Goal: Task Accomplishment & Management: Manage account settings

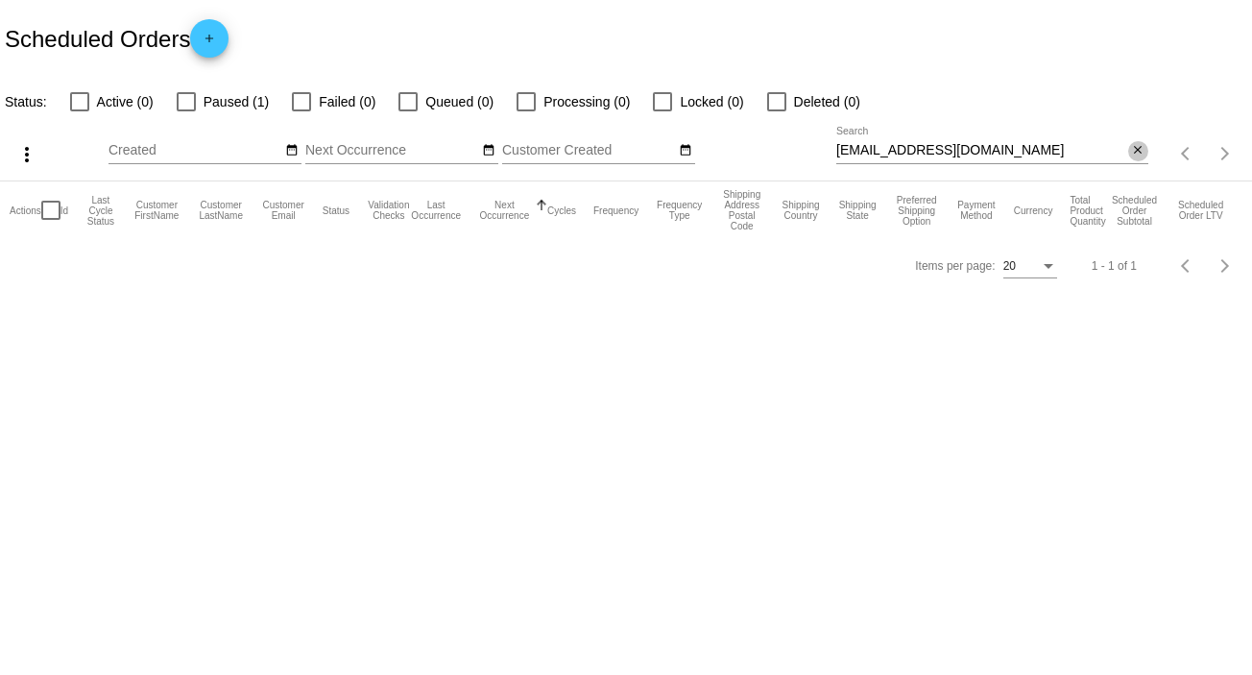
click at [1142, 143] on mat-icon "close" at bounding box center [1137, 150] width 13 height 15
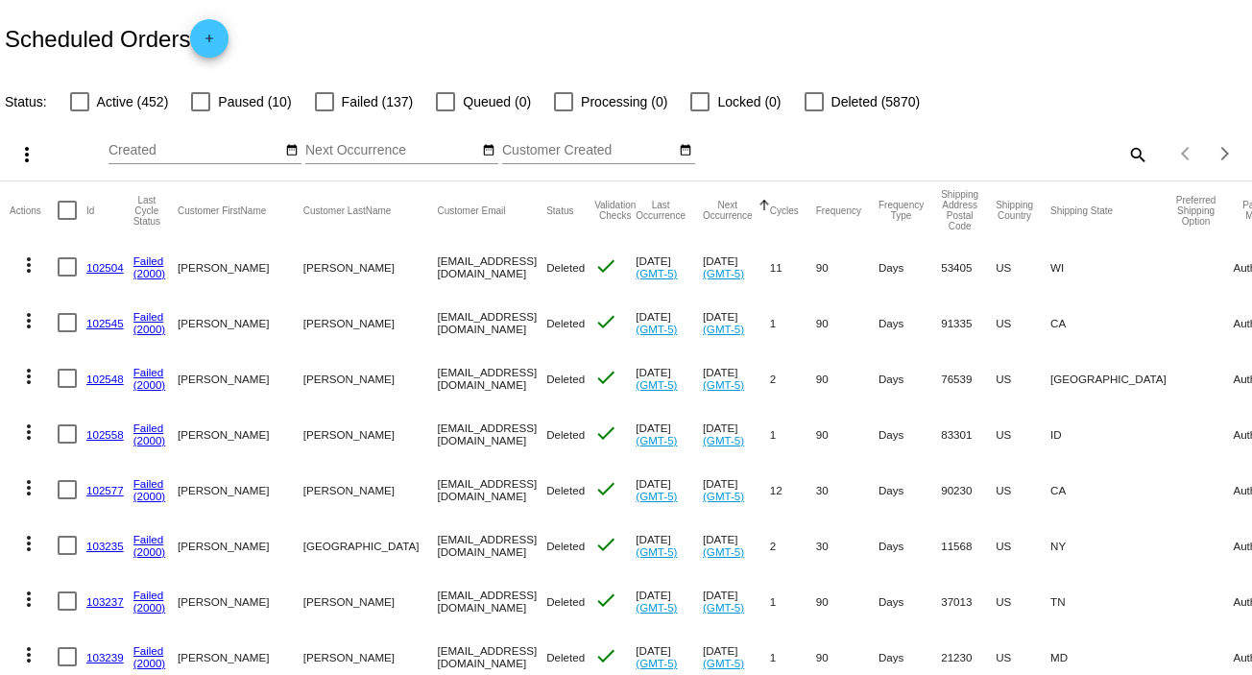
click at [1128, 150] on mat-icon "search" at bounding box center [1137, 154] width 23 height 30
click at [1128, 150] on input "Search" at bounding box center [993, 150] width 312 height 15
paste input "[EMAIL_ADDRESS][DOMAIN_NAME]"
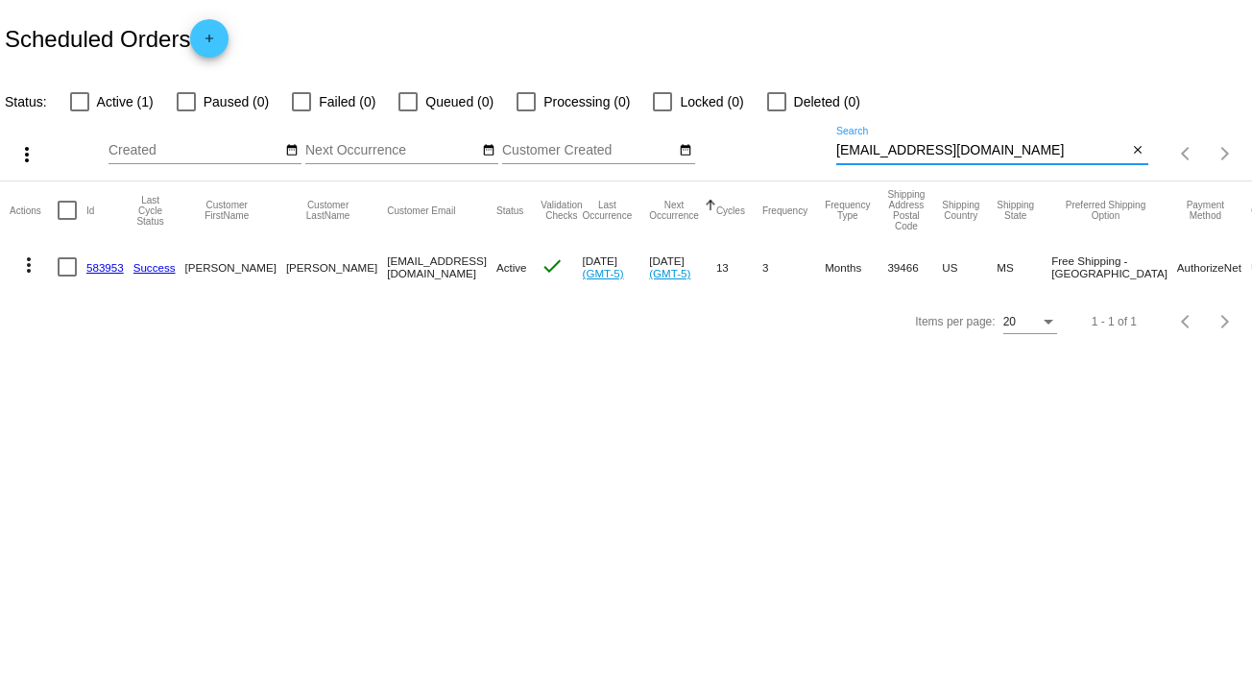
type input "[EMAIL_ADDRESS][DOMAIN_NAME]"
click at [27, 260] on mat-icon "more_vert" at bounding box center [28, 265] width 23 height 23
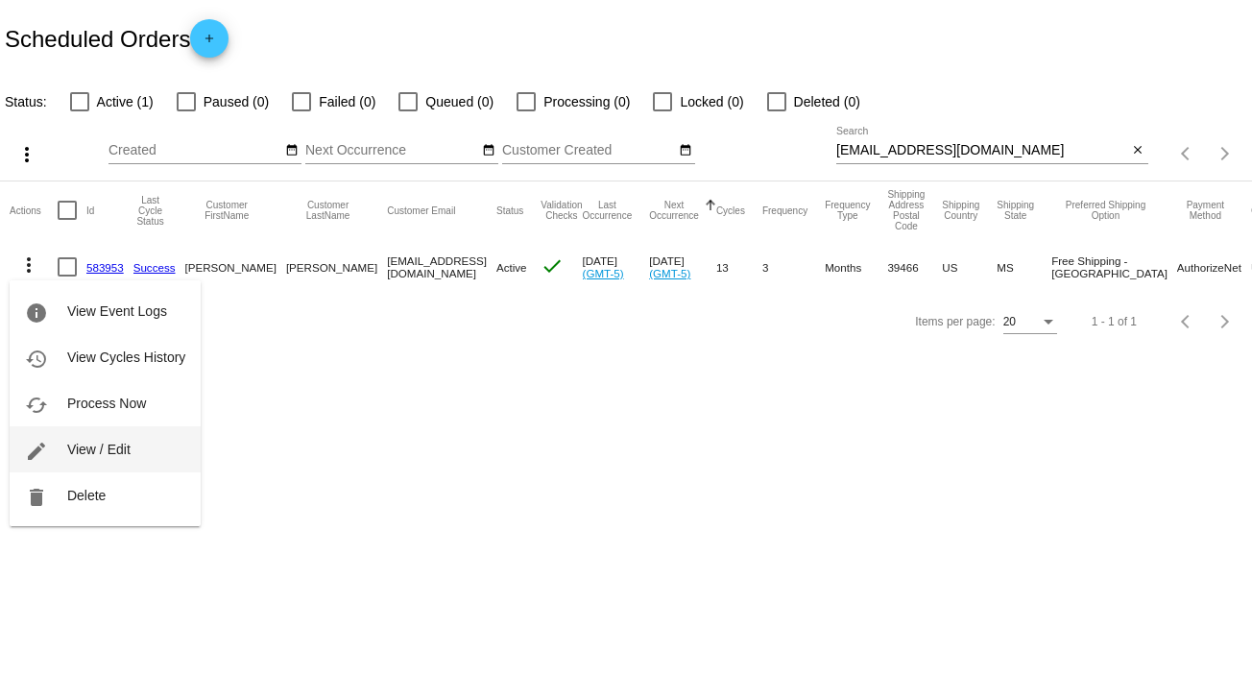
click at [145, 456] on button "edit View / Edit" at bounding box center [105, 449] width 191 height 46
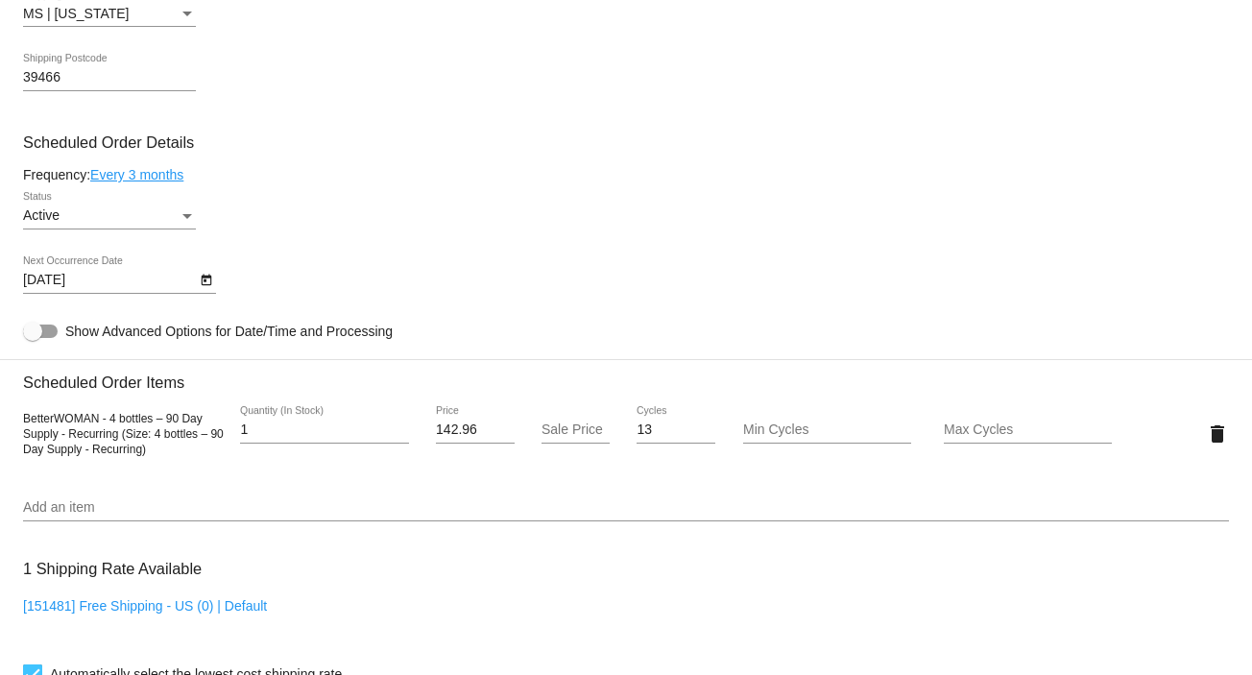
scroll to position [996, 0]
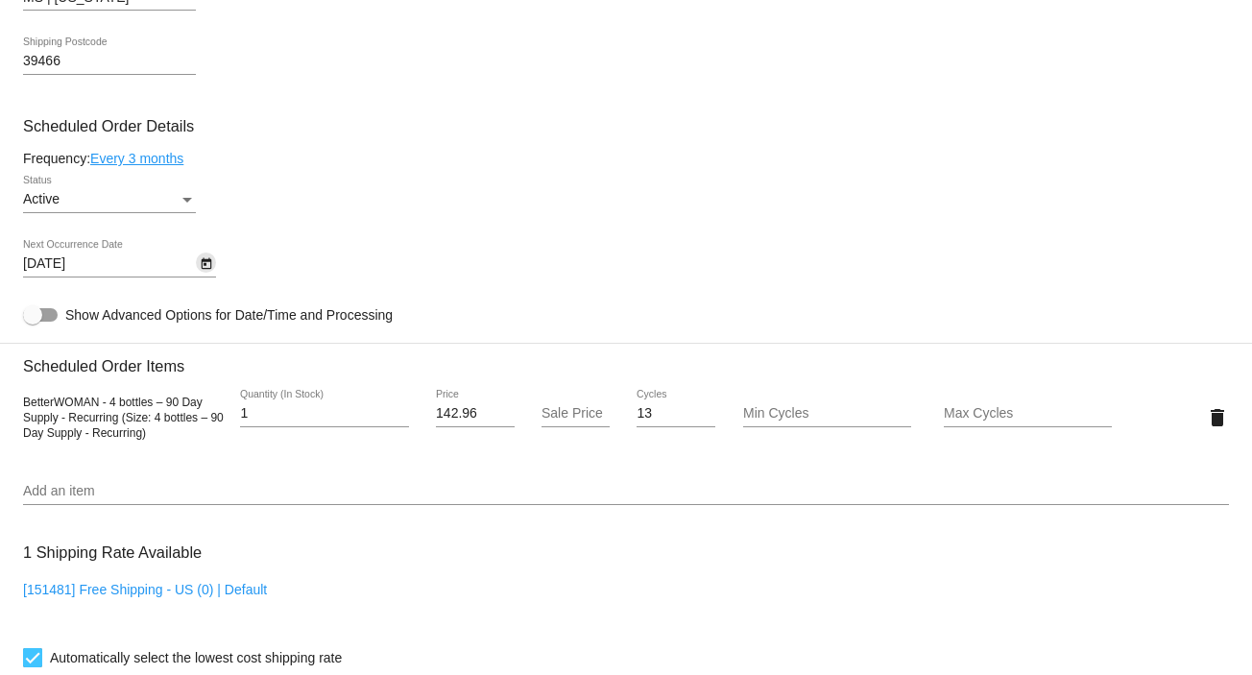
click at [210, 260] on icon "Open calendar" at bounding box center [206, 264] width 13 height 23
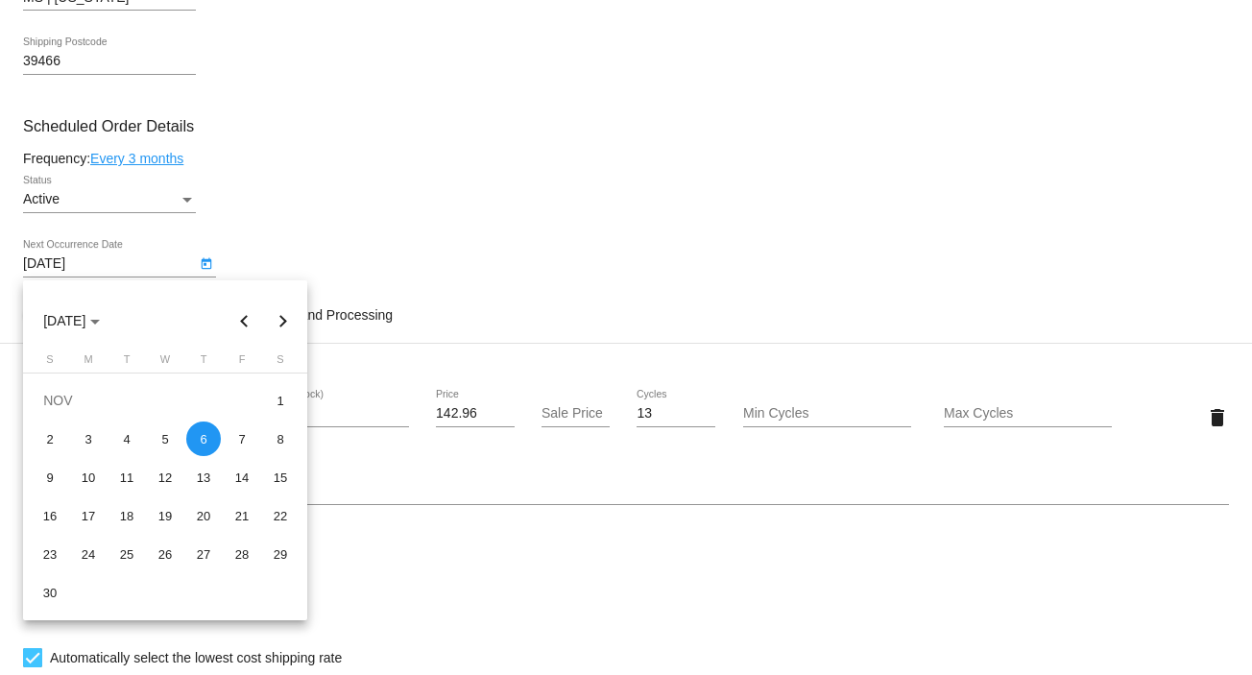
click at [253, 316] on button "Previous month" at bounding box center [245, 321] width 38 height 38
click at [81, 541] on div "22" at bounding box center [88, 554] width 35 height 35
type input "[DATE]"
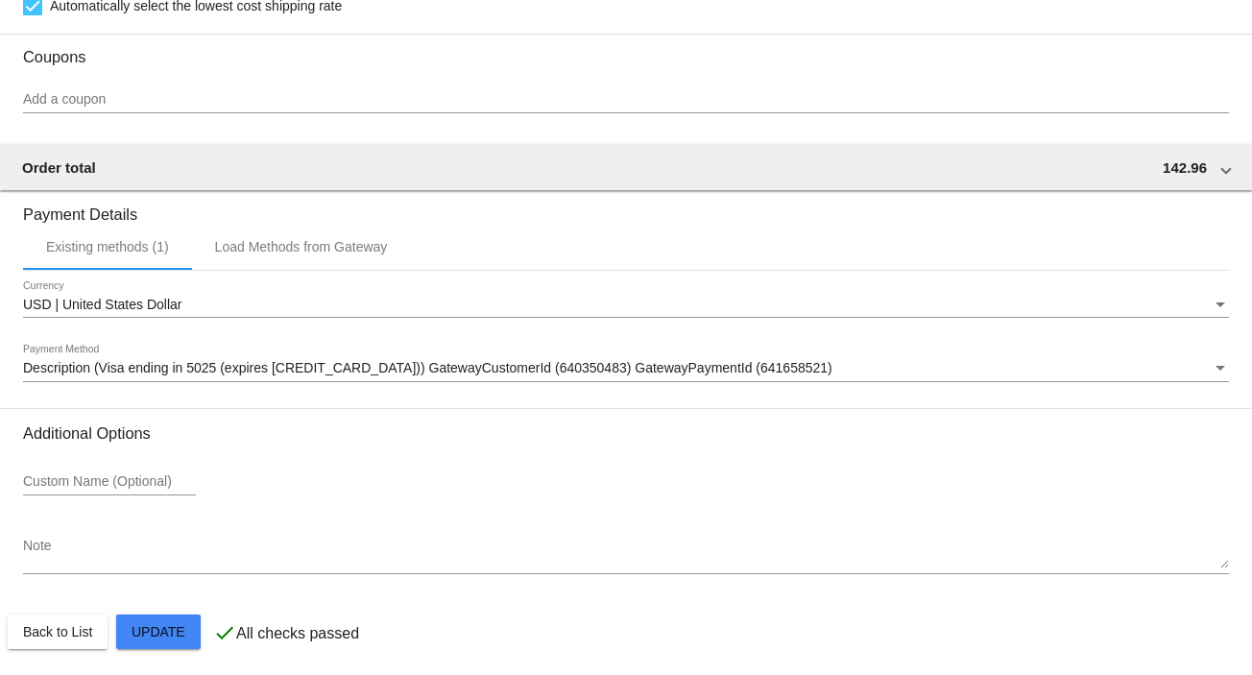
scroll to position [1659, 0]
